Goal: Contribute content

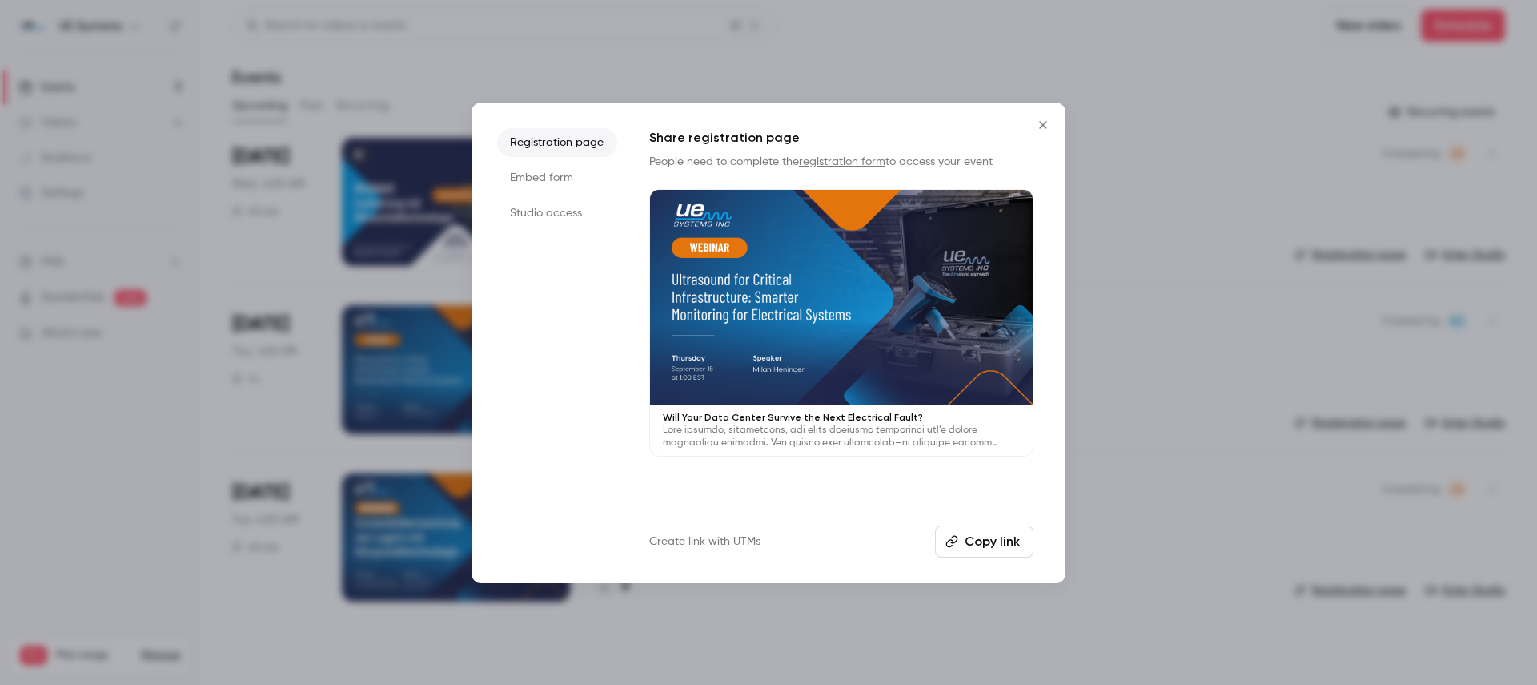
click at [1038, 128] on icon "Close" at bounding box center [1043, 124] width 19 height 13
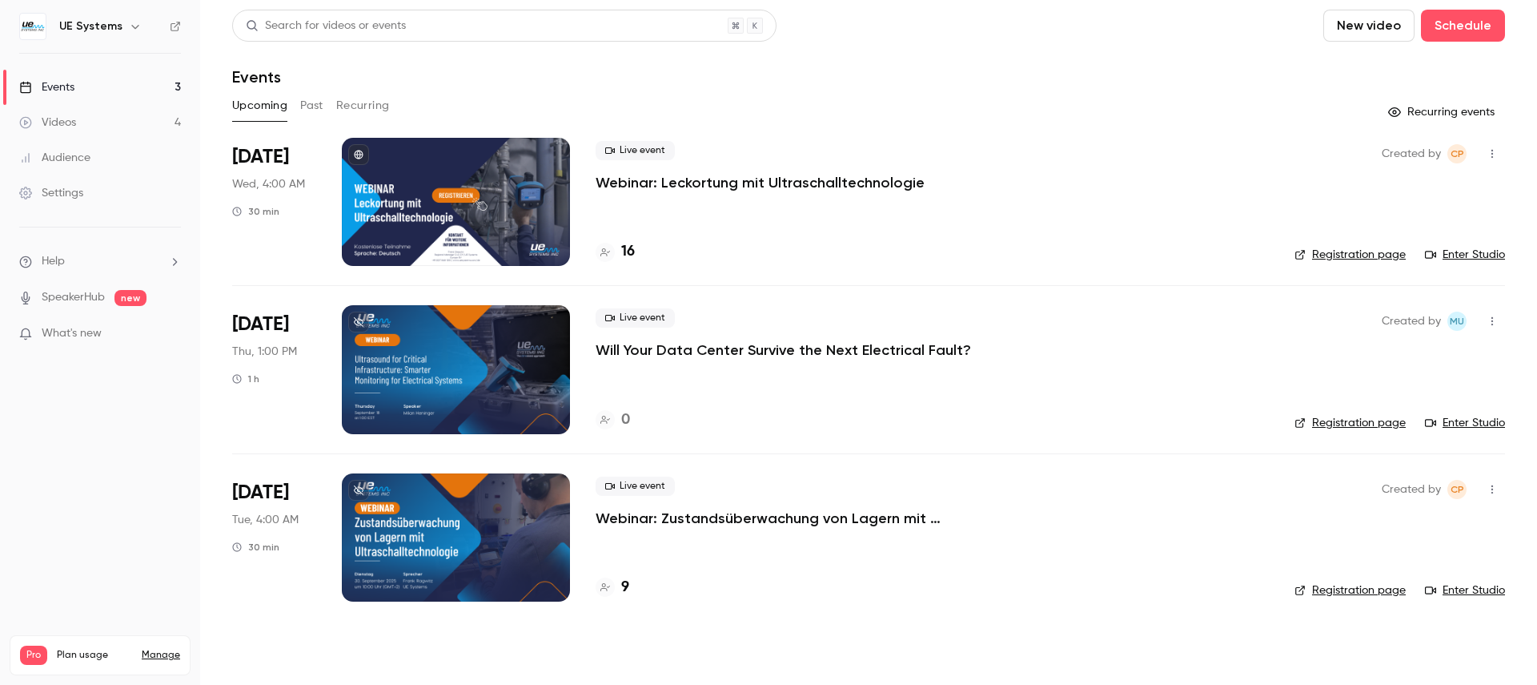
click at [676, 355] on p "Will Your Data Center Survive the Next Electrical Fault?" at bounding box center [784, 349] width 376 height 19
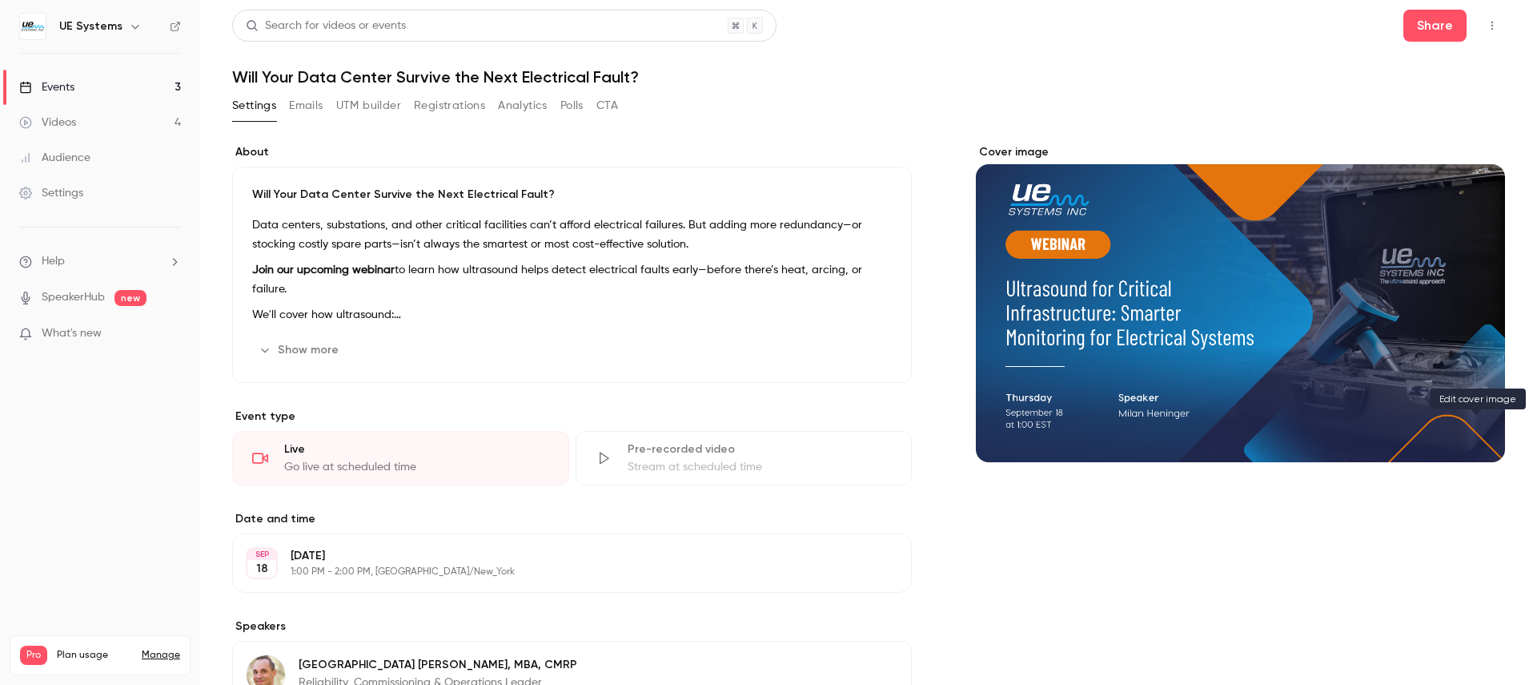
click at [1484, 440] on button "Cover image" at bounding box center [1476, 433] width 32 height 32
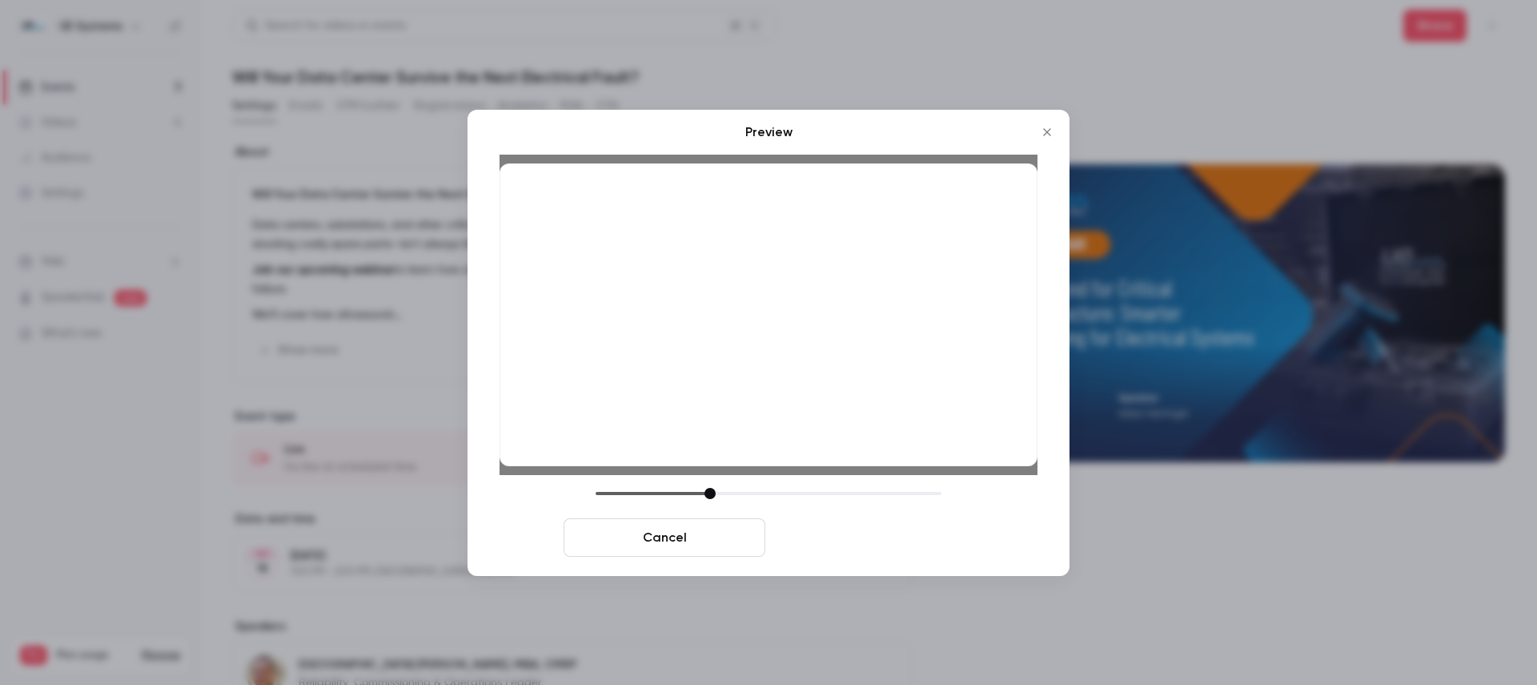
click at [858, 539] on button "Save cover" at bounding box center [873, 537] width 202 height 38
click at [854, 537] on button "Save cover" at bounding box center [873, 537] width 202 height 38
click at [556, 495] on div "Cancel Save cover" at bounding box center [769, 522] width 538 height 69
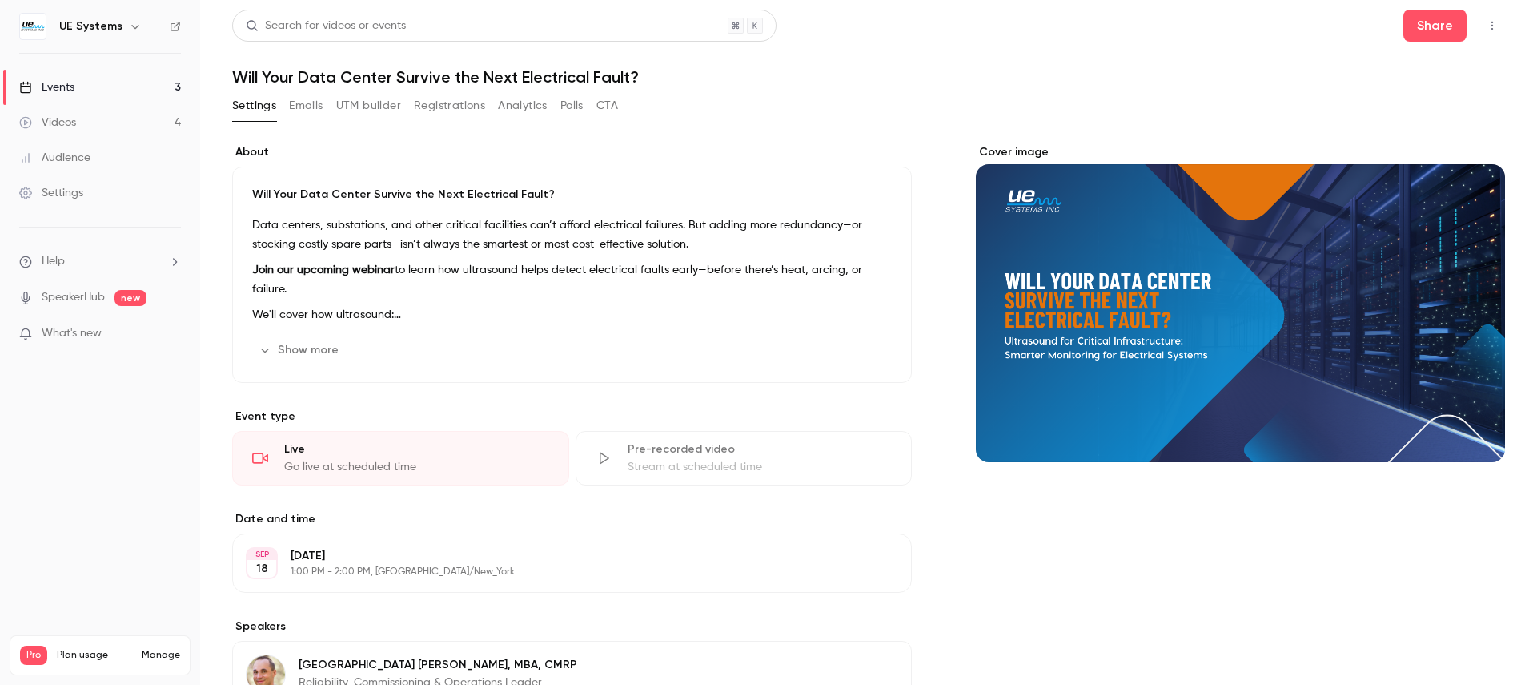
click at [1254, 329] on div "Cover image" at bounding box center [1240, 303] width 529 height 318
click at [0, 0] on input "Cover image" at bounding box center [0, 0] width 0 height 0
click at [1365, 323] on div "Cover image" at bounding box center [1240, 303] width 529 height 318
click at [0, 0] on input "Cover image" at bounding box center [0, 0] width 0 height 0
click at [1336, 276] on div "Cover image" at bounding box center [1240, 303] width 529 height 318
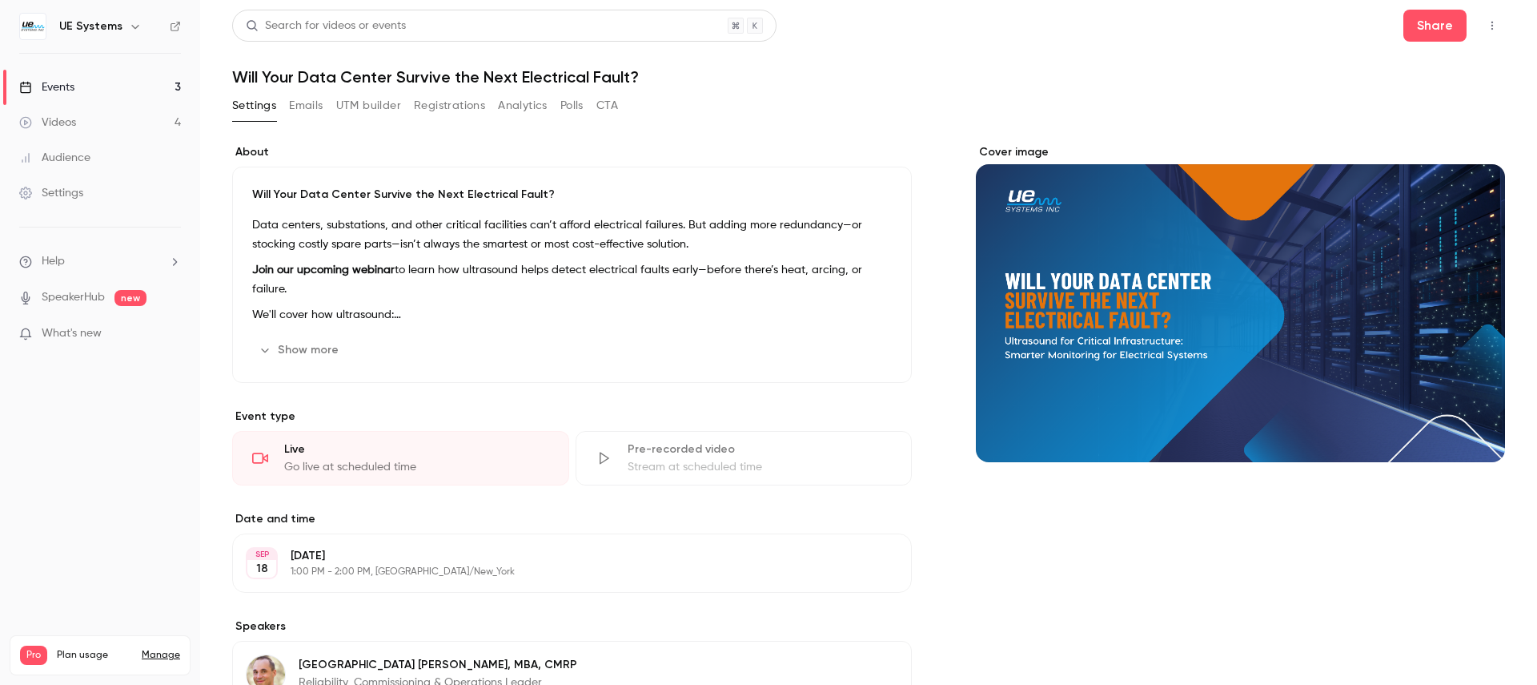
click at [0, 0] on input "Cover image" at bounding box center [0, 0] width 0 height 0
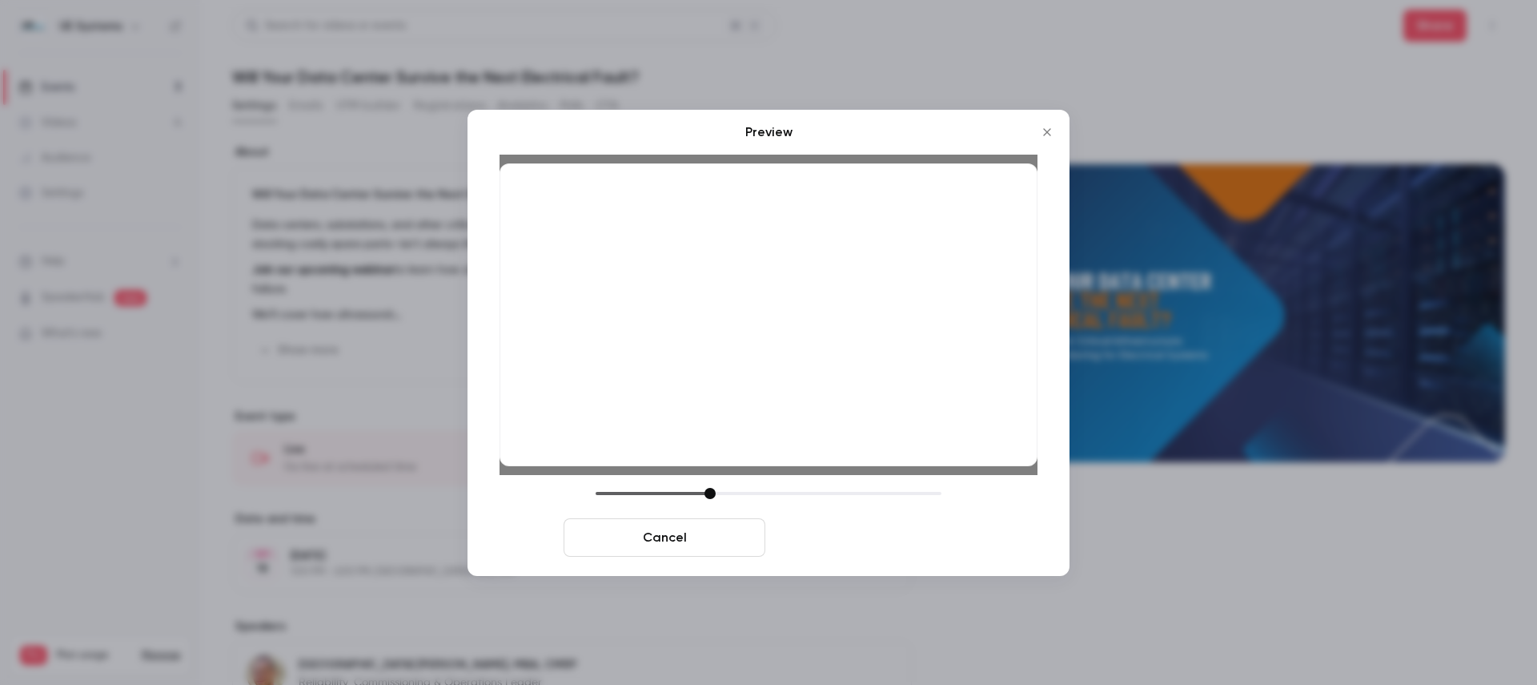
click at [898, 549] on button "Save cover" at bounding box center [873, 537] width 202 height 38
